Goal: Find specific page/section: Find specific page/section

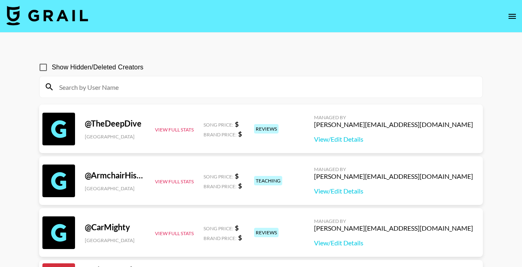
click at [109, 81] on input at bounding box center [265, 86] width 423 height 13
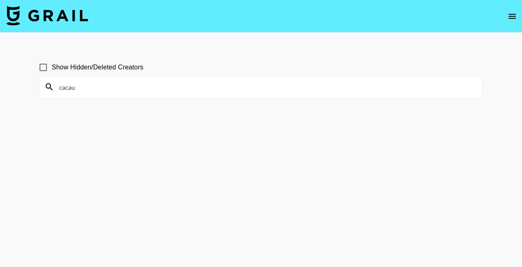
type input "cacau"
click at [44, 67] on input "Show Hidden/Deleted Creators" at bounding box center [43, 67] width 17 height 17
checkbox input "true"
click at [159, 85] on input "cacau" at bounding box center [265, 86] width 423 height 13
drag, startPoint x: 166, startPoint y: 86, endPoint x: 29, endPoint y: 79, distance: 136.8
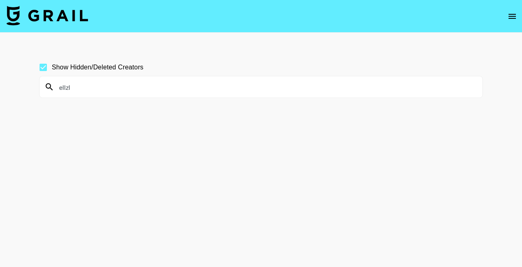
click at [29, 80] on main "Show Hidden/Deleted Creators ellzl" at bounding box center [261, 153] width 522 height 241
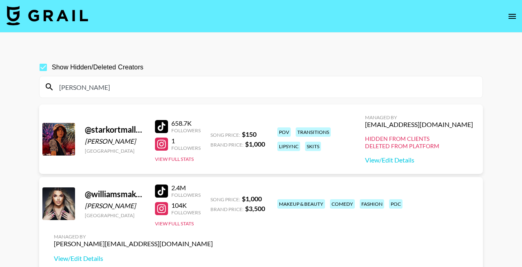
drag, startPoint x: 141, startPoint y: 84, endPoint x: 41, endPoint y: 84, distance: 100.3
click at [41, 84] on div "[PERSON_NAME]" at bounding box center [261, 86] width 443 height 21
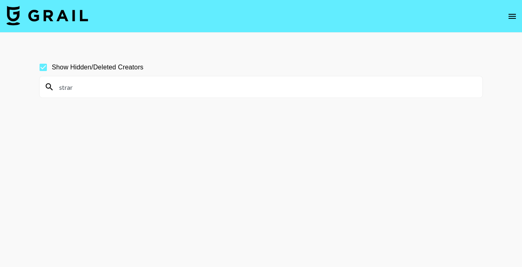
drag, startPoint x: 141, startPoint y: 88, endPoint x: 29, endPoint y: 86, distance: 112.6
click at [29, 86] on main "Show Hidden/Deleted Creators strar" at bounding box center [261, 153] width 522 height 241
click at [159, 82] on input "zhy" at bounding box center [265, 86] width 423 height 13
type input "droply"
